Goal: Transaction & Acquisition: Subscribe to service/newsletter

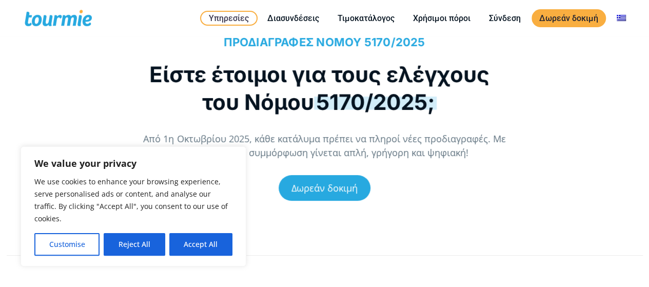
scroll to position [4, 0]
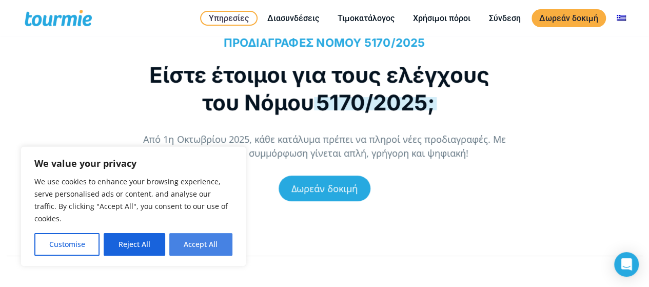
click at [200, 237] on button "Accept All" at bounding box center [200, 244] width 63 height 23
checkbox input "true"
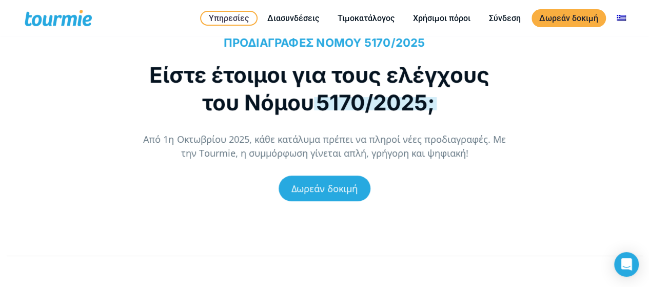
scroll to position [0, 0]
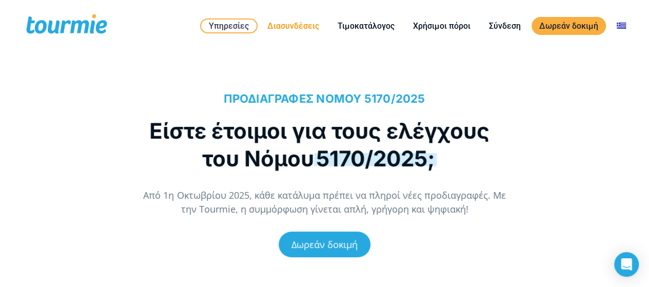
click at [276, 27] on link "Διασυνδέσεις" at bounding box center [293, 26] width 67 height 13
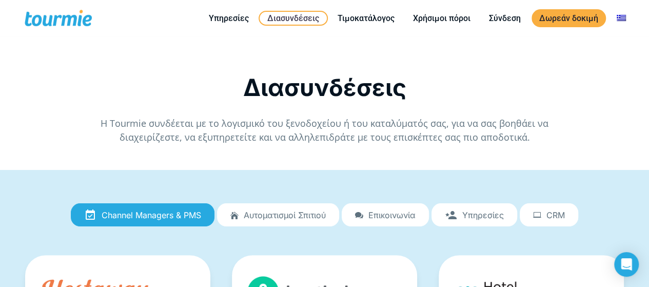
scroll to position [4, 0]
click at [362, 26] on li "Τιμοκατάλογος" at bounding box center [365, 18] width 75 height 31
click at [361, 23] on link "Τιμοκατάλογος" at bounding box center [366, 18] width 72 height 13
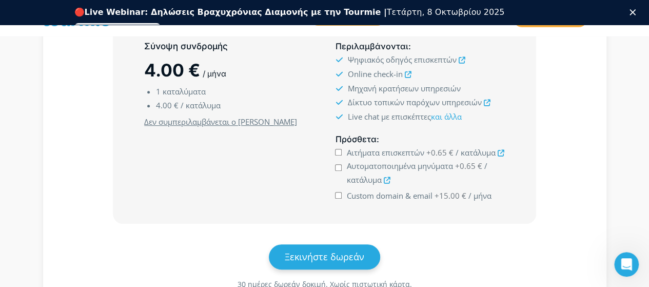
scroll to position [318, 0]
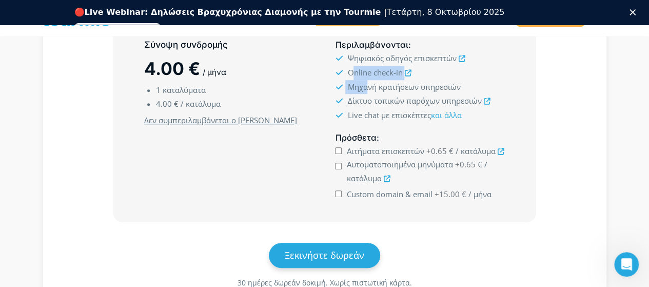
drag, startPoint x: 351, startPoint y: 70, endPoint x: 368, endPoint y: 85, distance: 22.5
click at [368, 85] on ul "Ψηφιακός οδηγός επισκεπτών Online check-in Μηχανή κρατήσεων υπηρεσιών Δίκτυο το…" at bounding box center [419, 86] width 169 height 71
click at [368, 85] on span "Μηχανή κρατήσεων υπηρεσιών" at bounding box center [403, 87] width 113 height 10
drag, startPoint x: 350, startPoint y: 69, endPoint x: 365, endPoint y: 99, distance: 33.1
click at [365, 99] on ul "Ψηφιακός οδηγός επισκεπτών Online check-in Μηχανή κρατήσεων υπηρεσιών Δίκτυο το…" at bounding box center [419, 86] width 169 height 71
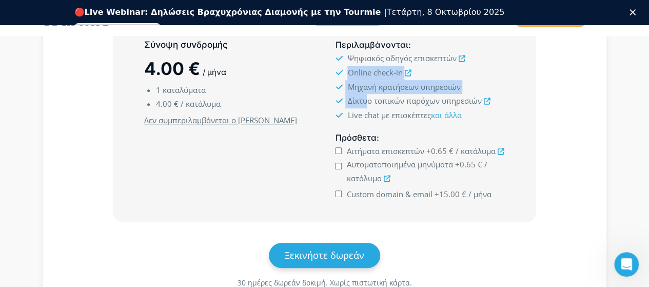
click at [365, 99] on span "Δίκτυο τοπικών παρόχων υπηρεσιών" at bounding box center [414, 100] width 134 height 10
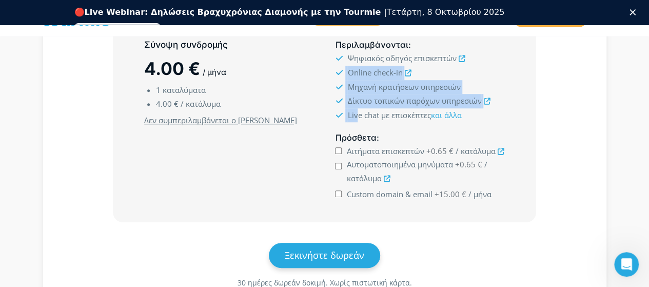
drag, startPoint x: 334, startPoint y: 79, endPoint x: 357, endPoint y: 109, distance: 38.4
click at [357, 109] on div "Περιλαμβάνονται : Ψηφιακός οδηγός επισκεπτών Online check-in Μηχανή κρατήσεων υ…" at bounding box center [419, 80] width 191 height 93
click at [357, 110] on span "Live chat με επισκέπτες και άλλα" at bounding box center [404, 115] width 114 height 10
drag, startPoint x: 343, startPoint y: 87, endPoint x: 364, endPoint y: 107, distance: 29.4
click at [364, 107] on ul "Ψηφιακός οδηγός επισκεπτών Online check-in Μηχανή κρατήσεων υπηρεσιών Δίκτυο το…" at bounding box center [419, 86] width 169 height 71
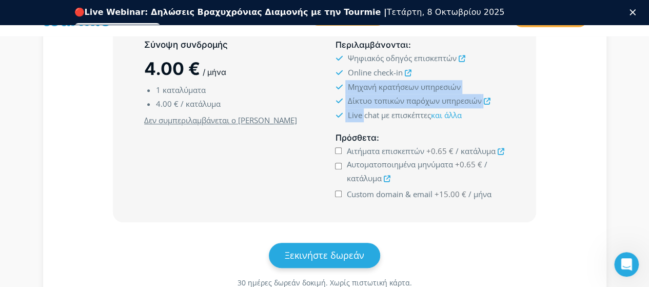
click at [364, 108] on li "Live chat με επισκέπτες και άλλα" at bounding box center [419, 115] width 169 height 14
drag, startPoint x: 337, startPoint y: 82, endPoint x: 368, endPoint y: 120, distance: 49.2
click at [368, 120] on ul "Ψηφιακός οδηγός επισκεπτών Online check-in Μηχανή κρατήσεων υπηρεσιών Δίκτυο το…" at bounding box center [419, 86] width 169 height 71
click at [368, 120] on li "Live chat με επισκέπτες και άλλα" at bounding box center [419, 115] width 169 height 14
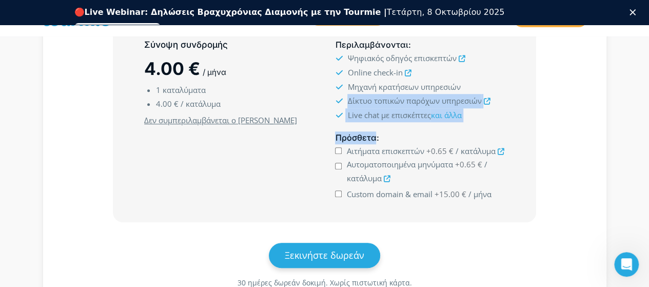
drag, startPoint x: 348, startPoint y: 94, endPoint x: 376, endPoint y: 129, distance: 45.0
click at [376, 129] on div "Περιλαμβάνονται : Ψηφιακός οδηγός επισκεπτών Online check-in Μηχανή κρατήσεων υ…" at bounding box center [419, 120] width 191 height 172
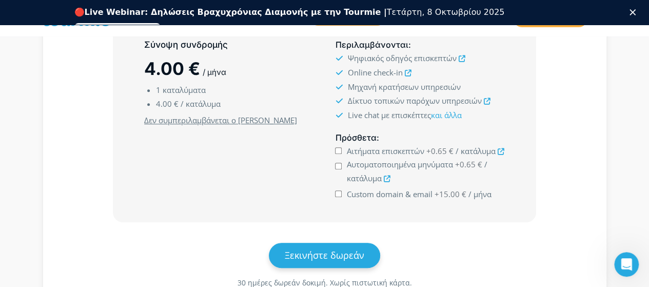
click at [376, 129] on div "Πρόσθετα : Αιτήματα επισκεπτών +0.65 € / κατάλυμα +0.65 €" at bounding box center [419, 166] width 191 height 79
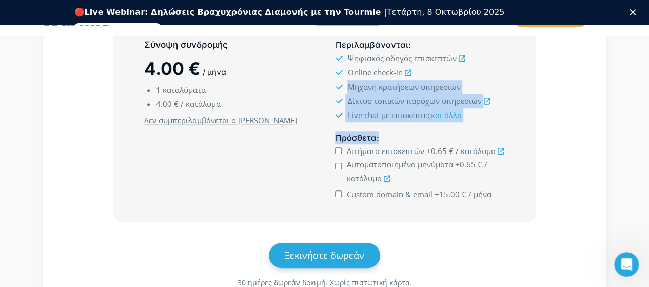
drag, startPoint x: 348, startPoint y: 89, endPoint x: 378, endPoint y: 138, distance: 56.7
click at [378, 138] on div "Περιλαμβάνονται : Ψηφιακός οδηγός επισκεπτών Online check-in Μηχανή κρατήσεων υ…" at bounding box center [419, 120] width 191 height 172
click at [373, 132] on span "Πρόσθετα" at bounding box center [355, 137] width 41 height 10
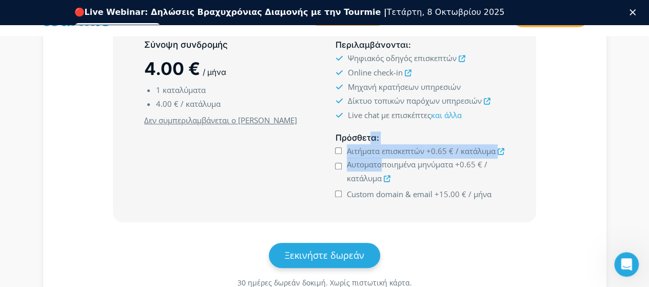
drag, startPoint x: 373, startPoint y: 131, endPoint x: 384, endPoint y: 159, distance: 29.5
click at [384, 159] on div "Πρόσθετα : Αιτήματα επισκεπτών +0.65 € / κατάλυμα +0.65 €" at bounding box center [419, 166] width 191 height 79
click at [384, 159] on span "Αυτοματοποιημένα μηνύματα" at bounding box center [400, 164] width 106 height 10
click at [342, 163] on input "Αυτοματοποιημένα μηνύματα +0.65 € / κατάλυμα" at bounding box center [338, 166] width 7 height 7
checkbox input "true"
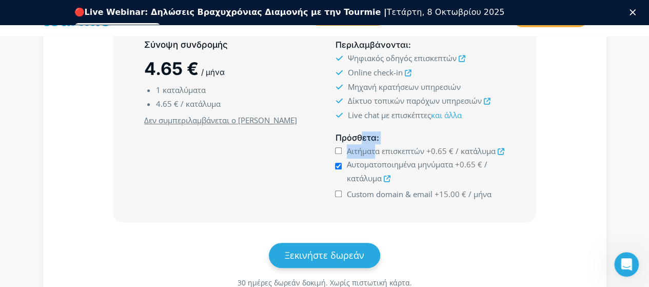
drag, startPoint x: 363, startPoint y: 138, endPoint x: 375, endPoint y: 151, distance: 17.8
click at [375, 151] on div "Πρόσθετα : Αιτήματα επισκεπτών +0.65 € / κατάλυμα +0.65 €" at bounding box center [419, 166] width 191 height 79
click at [375, 151] on span "Αιτήματα επισκεπτών" at bounding box center [385, 151] width 77 height 10
click at [342, 151] on input "Αιτήματα επισκεπτών +0.65 € / κατάλυμα" at bounding box center [338, 150] width 7 height 7
checkbox input "true"
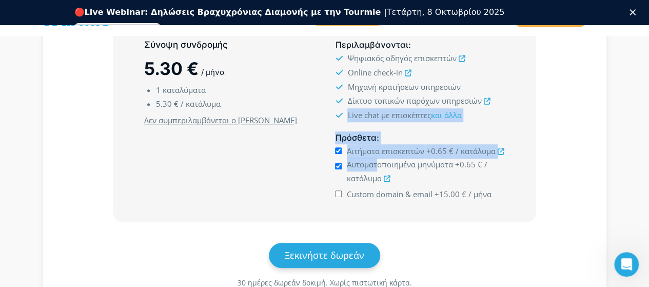
drag, startPoint x: 347, startPoint y: 120, endPoint x: 376, endPoint y: 160, distance: 49.3
click at [376, 160] on div "Περιλαμβάνονται : Ψηφιακός οδηγός επισκεπτών Online check-in Μηχανή κρατήσεων υ…" at bounding box center [419, 120] width 191 height 172
drag, startPoint x: 376, startPoint y: 160, endPoint x: 351, endPoint y: 138, distance: 32.7
click at [376, 160] on span "Αυτοματοποιημένα μηνύματα" at bounding box center [400, 164] width 106 height 10
click at [342, 163] on input "Αυτοματοποιημένα μηνύματα +0.65 € / κατάλυμα" at bounding box center [338, 166] width 7 height 7
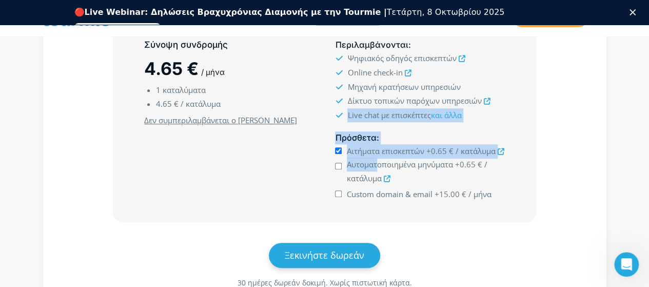
click at [338, 163] on input "Αυτοματοποιημένα μηνύματα +0.65 € / κατάλυμα" at bounding box center [338, 166] width 7 height 7
checkbox input "true"
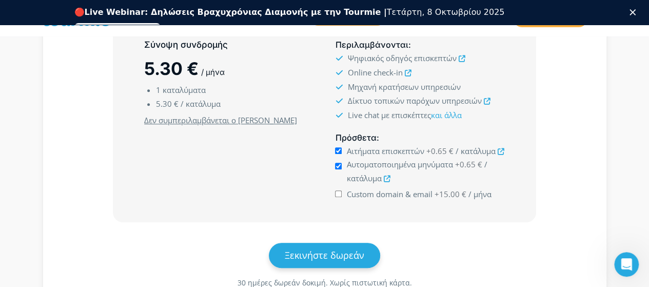
click at [295, 157] on div "Σύνοψη συνδρομής 5.30 € / μήνα 1 καταλύματα 5.30 € / κατάλυμα Ελάχιστο κόστος σ…" at bounding box center [228, 120] width 191 height 172
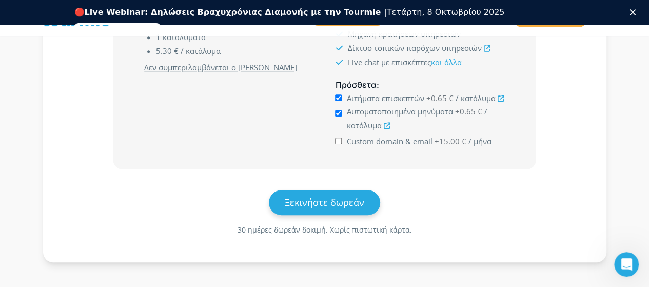
scroll to position [372, 0]
click at [341, 138] on input "Custom domain & email +15.00 € / μήνα" at bounding box center [338, 140] width 7 height 7
checkbox input "true"
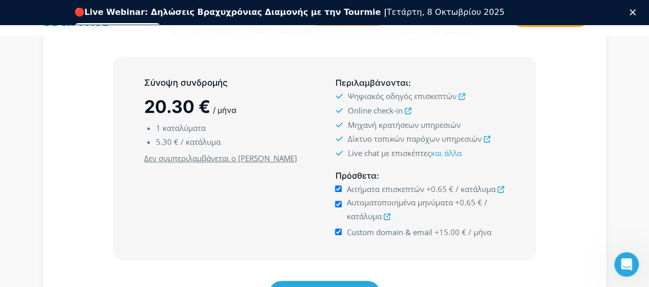
scroll to position [273, 0]
